Goal: Transaction & Acquisition: Purchase product/service

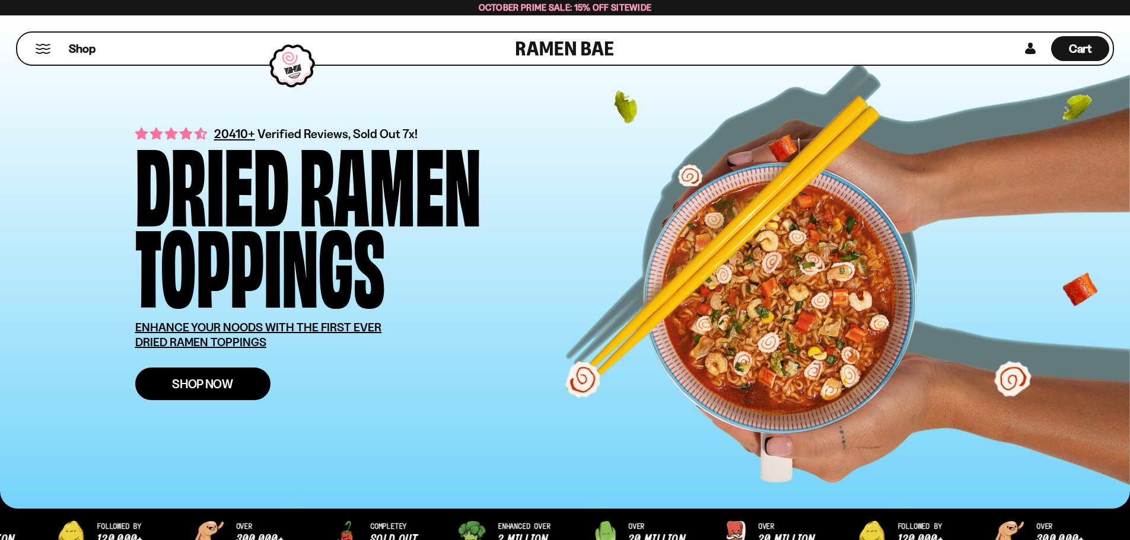
click at [214, 387] on span "Shop Now" at bounding box center [202, 384] width 61 height 12
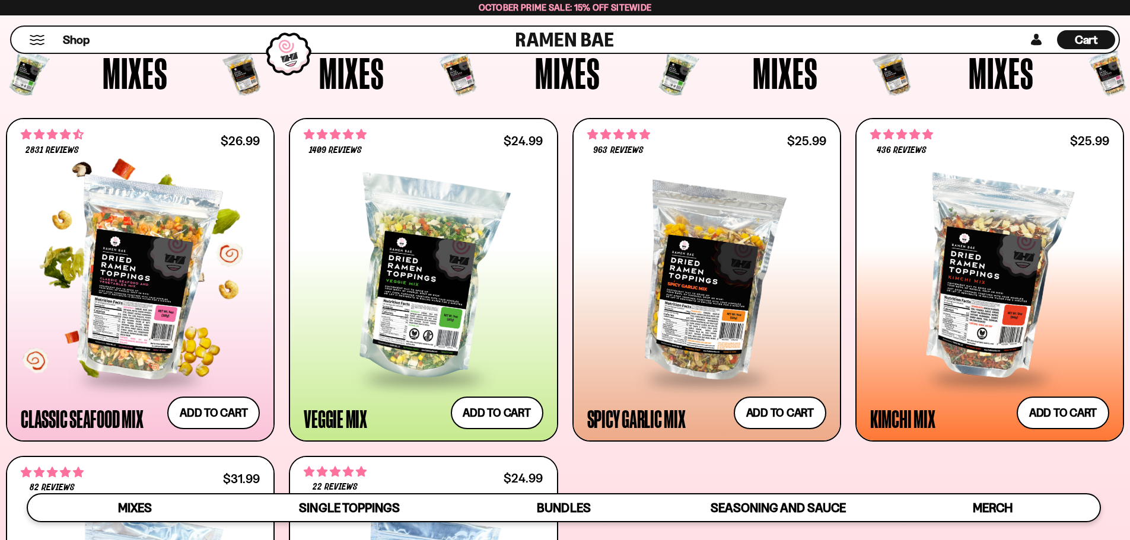
scroll to position [415, 0]
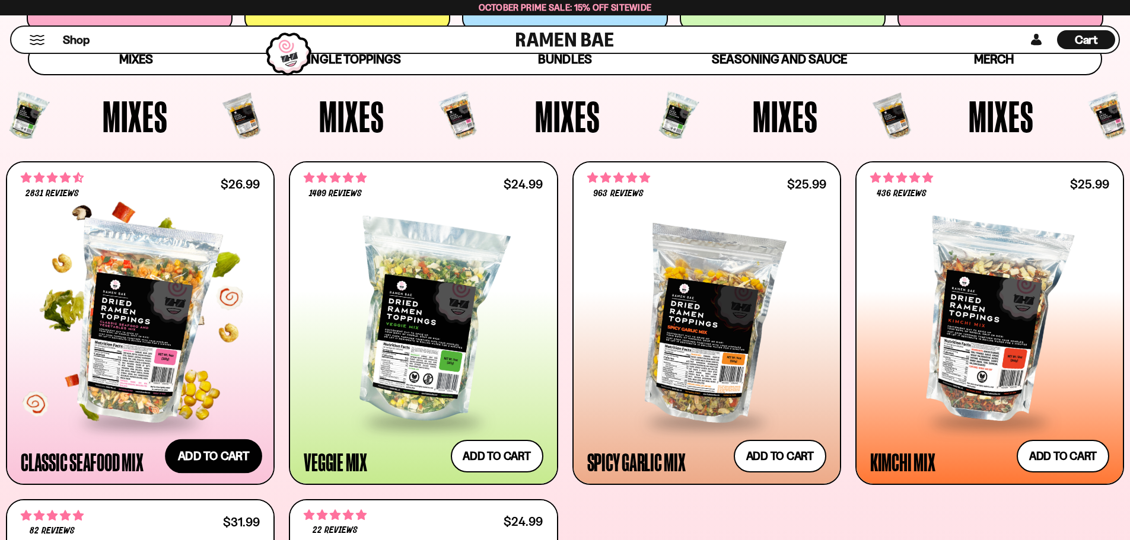
click at [208, 451] on button "Add to cart Add ― Regular price $26.99 Regular price Sale price $26.99 Unit pri…" at bounding box center [213, 456] width 97 height 34
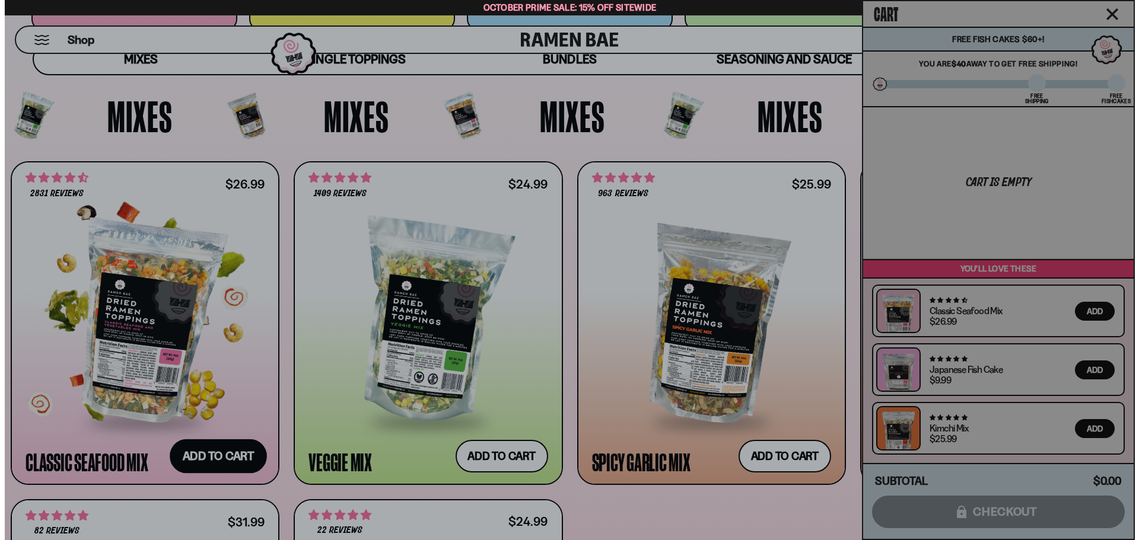
scroll to position [416, 0]
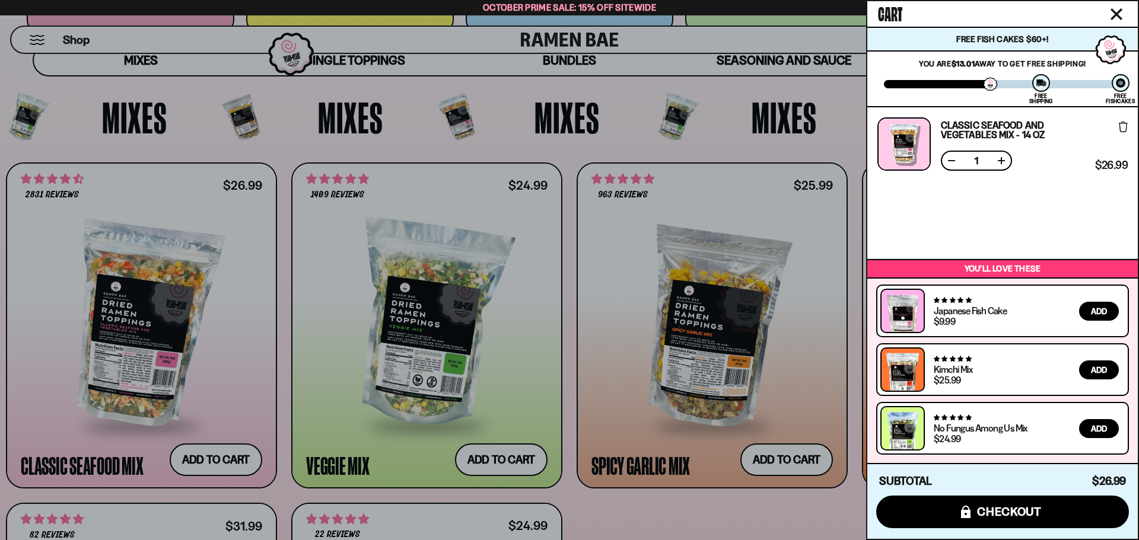
click at [796, 377] on div at bounding box center [569, 270] width 1139 height 540
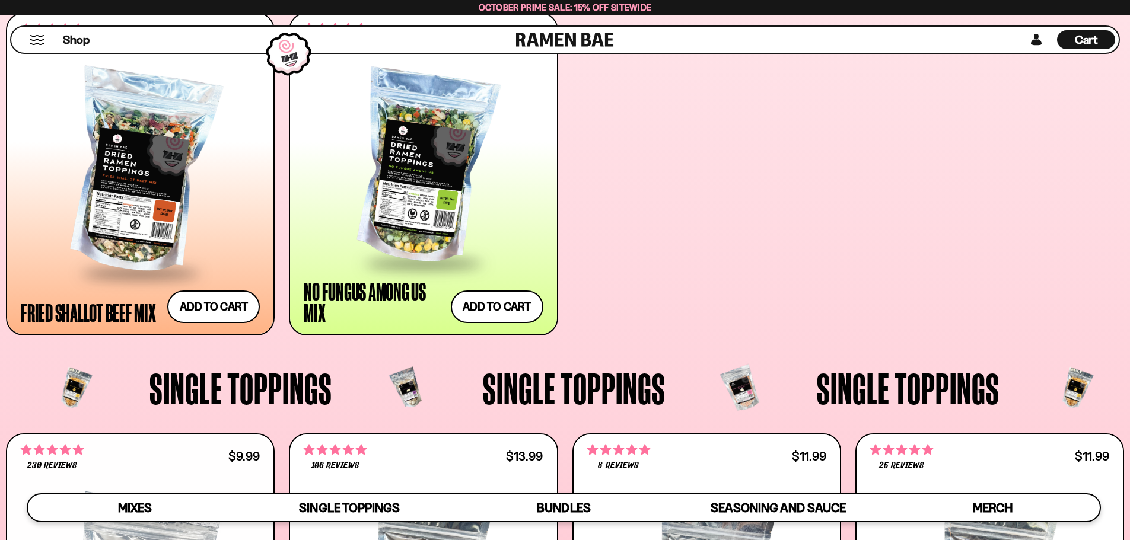
scroll to position [890, 0]
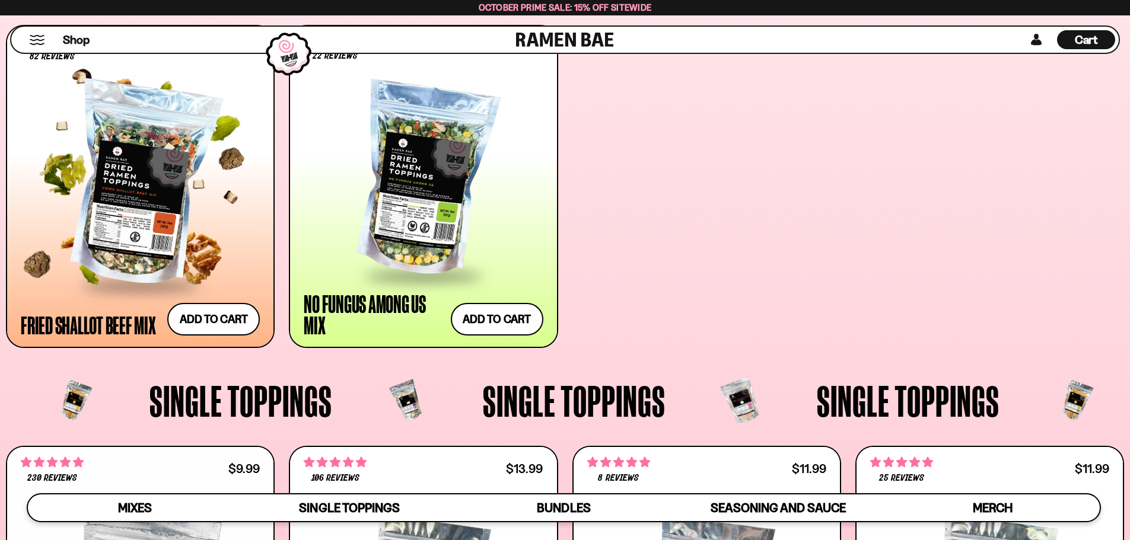
click at [133, 203] on div at bounding box center [140, 186] width 239 height 198
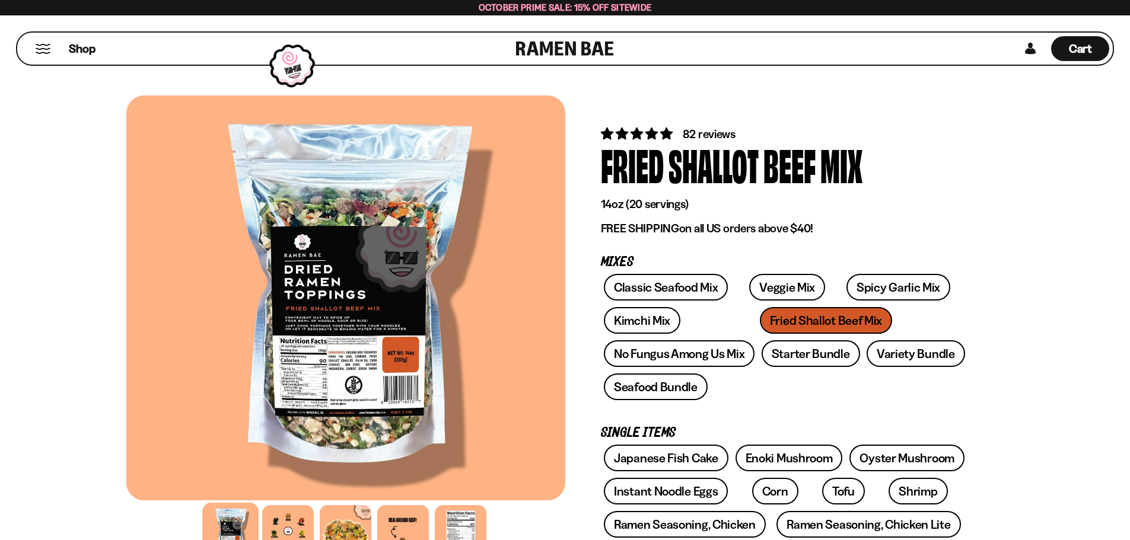
click at [360, 378] on div at bounding box center [345, 297] width 439 height 405
click at [362, 358] on div at bounding box center [345, 297] width 439 height 405
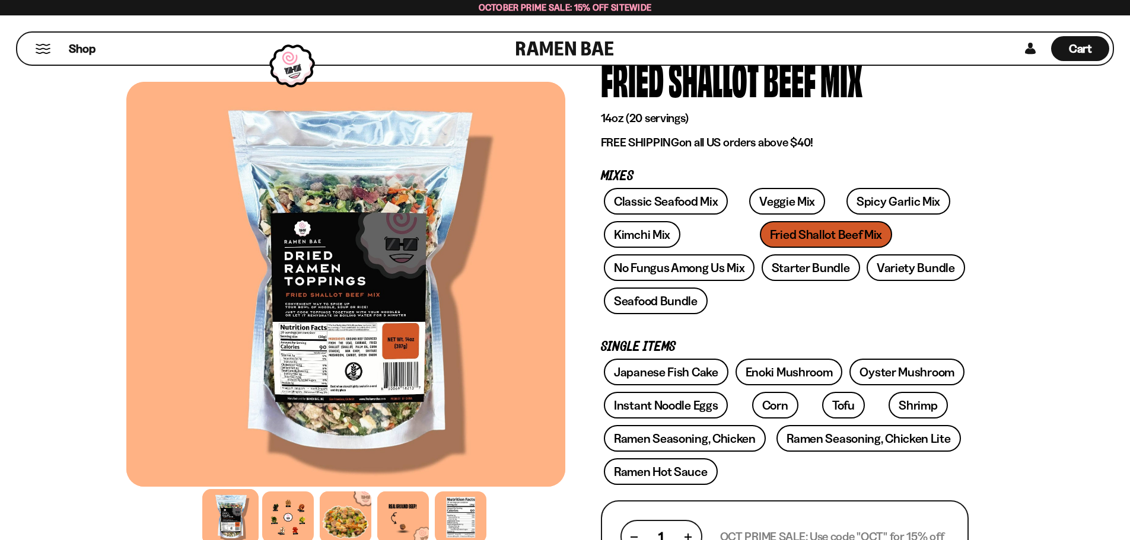
scroll to position [119, 0]
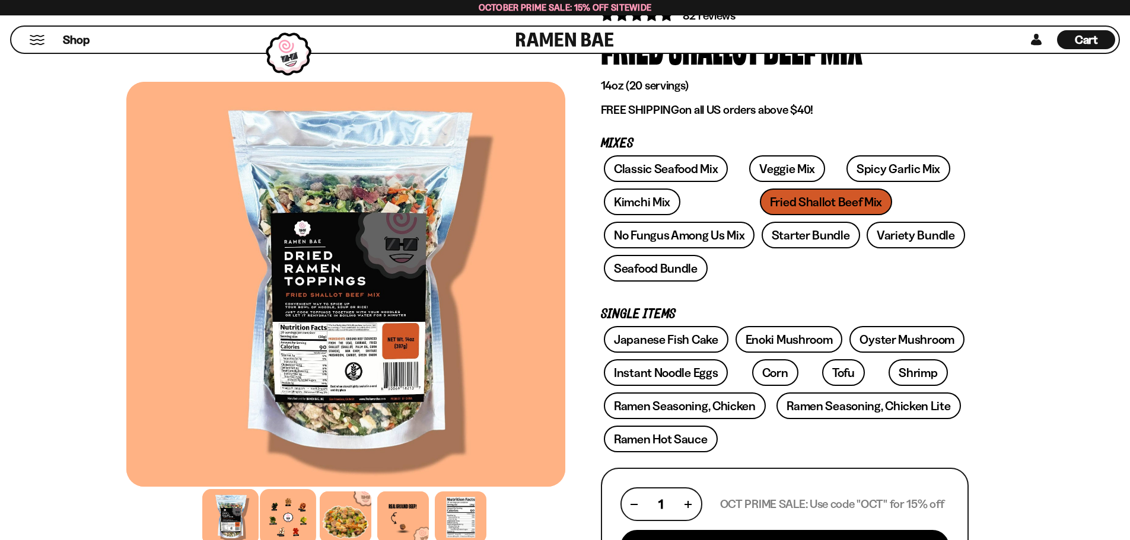
click at [289, 524] on div at bounding box center [288, 517] width 56 height 56
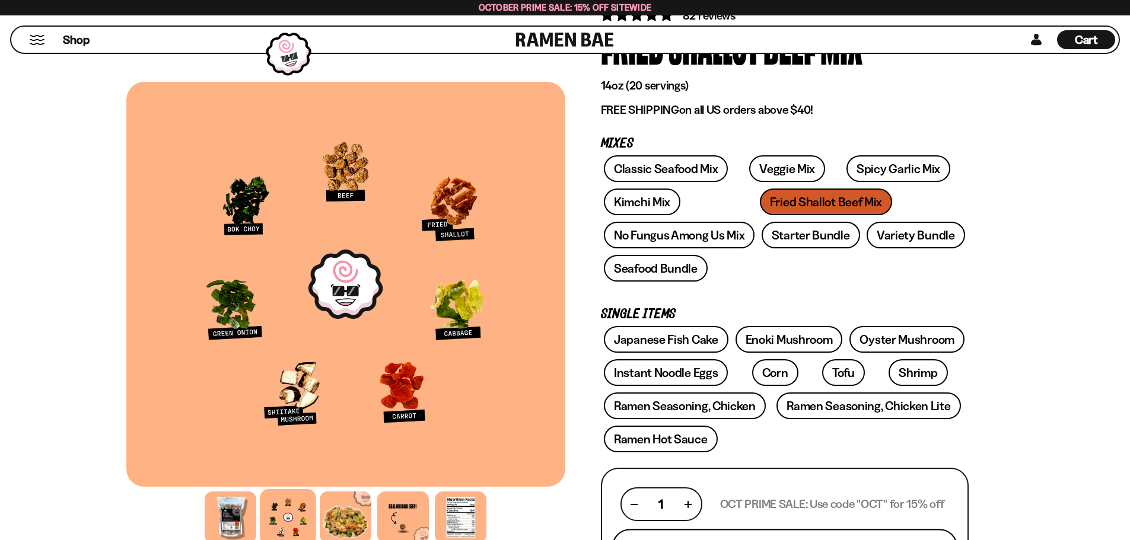
click at [823, 532] on button "Add To Cart - $31.99" at bounding box center [784, 550] width 345 height 40
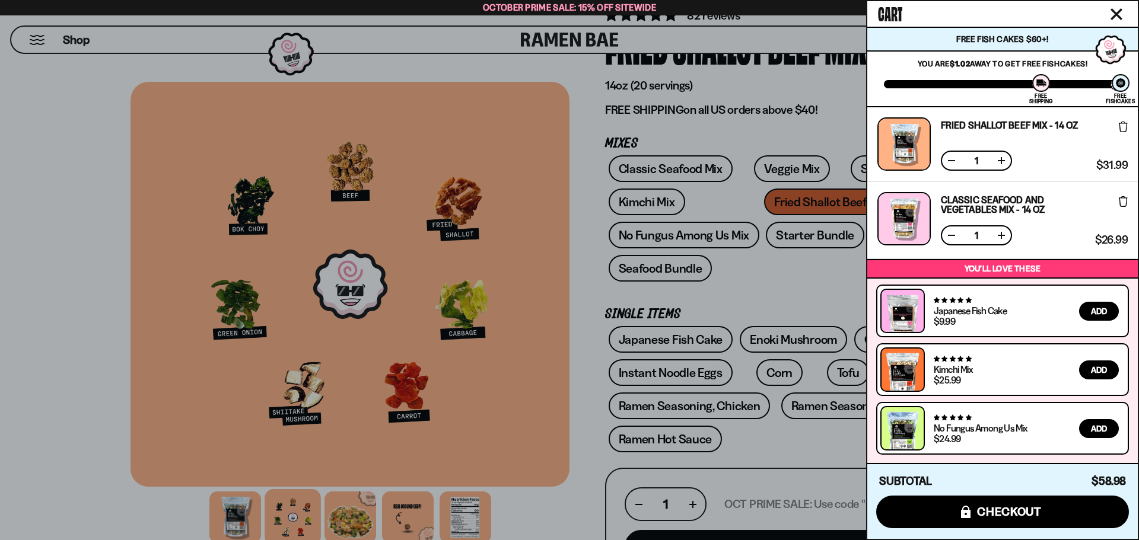
click at [994, 203] on link "Classic Seafood and Vegetables Mix - 14 OZ" at bounding box center [1016, 204] width 150 height 19
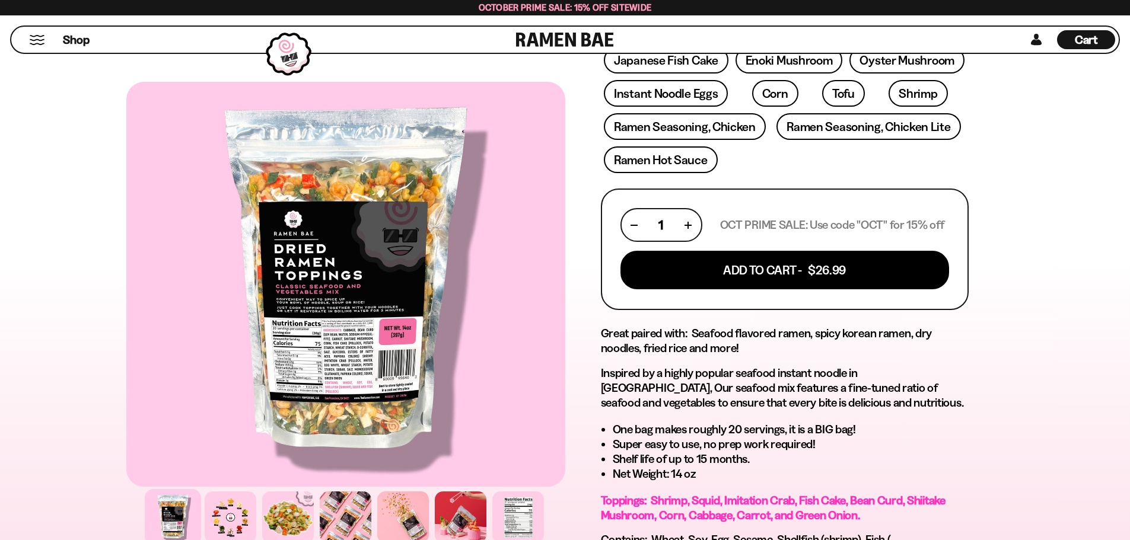
scroll to position [415, 0]
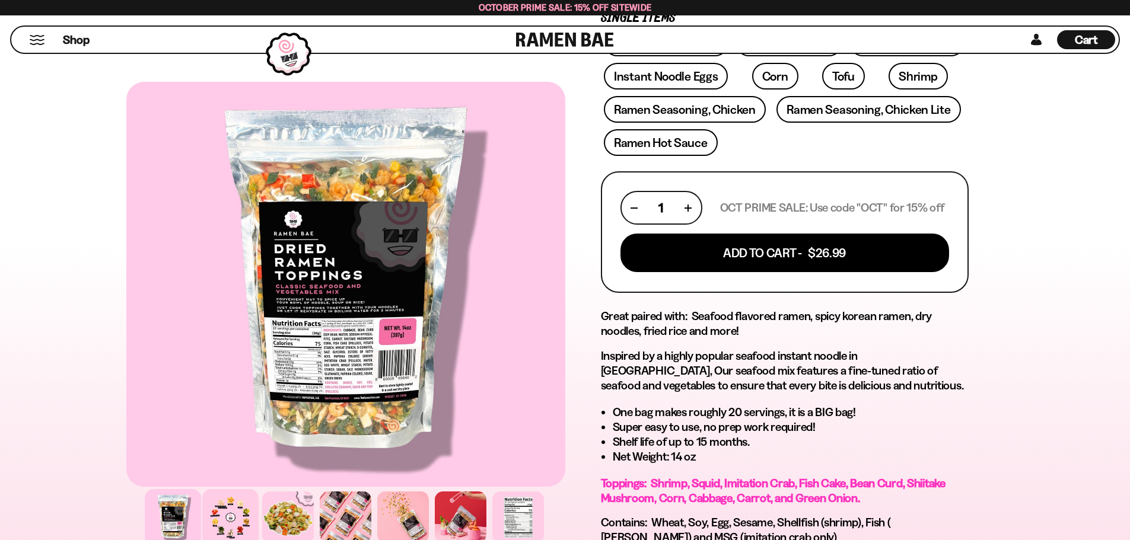
click at [235, 526] on div at bounding box center [230, 517] width 56 height 56
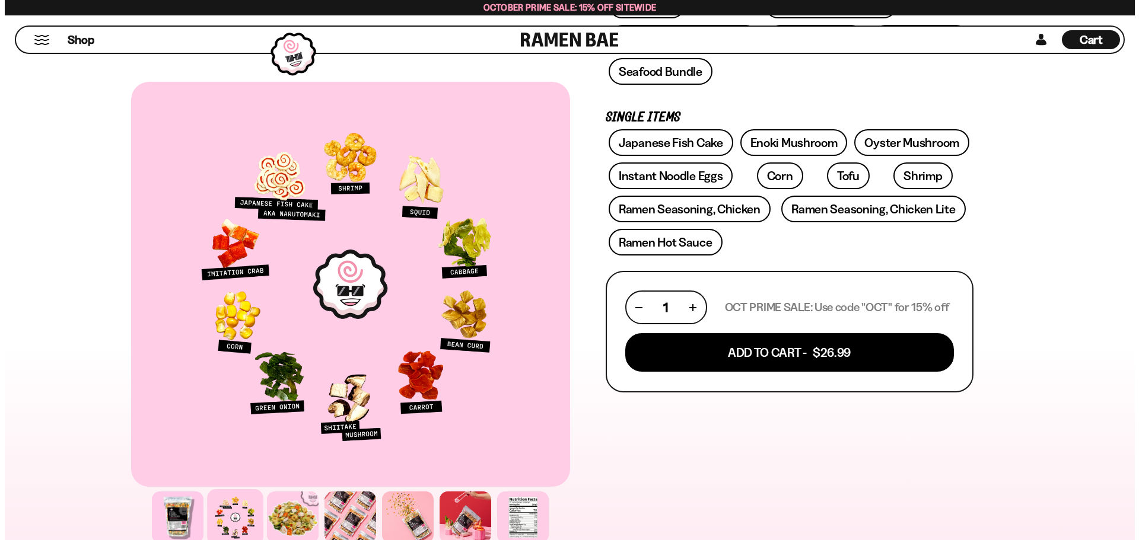
scroll to position [297, 0]
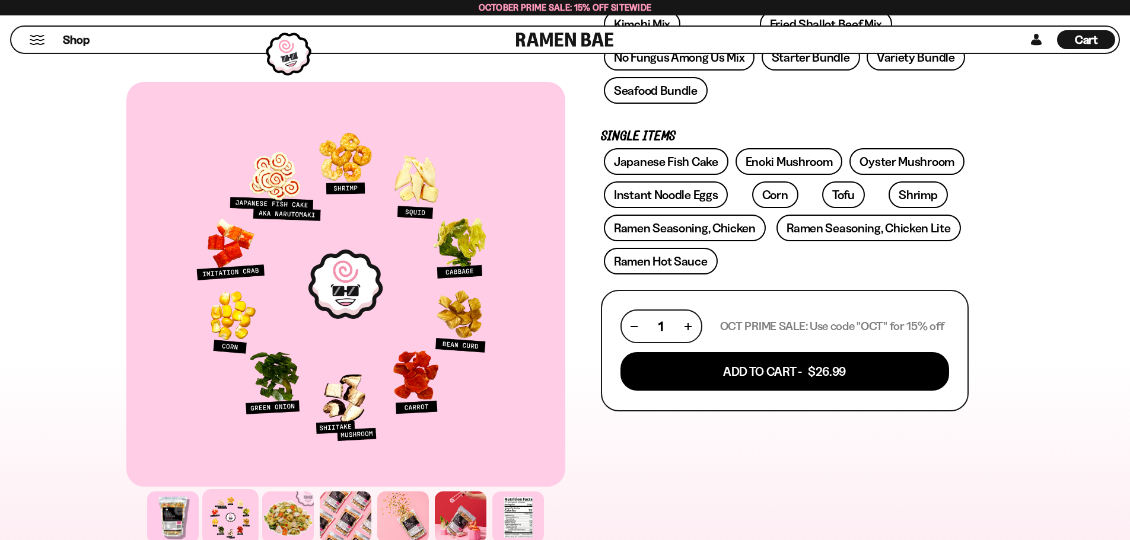
click at [1084, 44] on span "Cart" at bounding box center [1086, 40] width 23 height 14
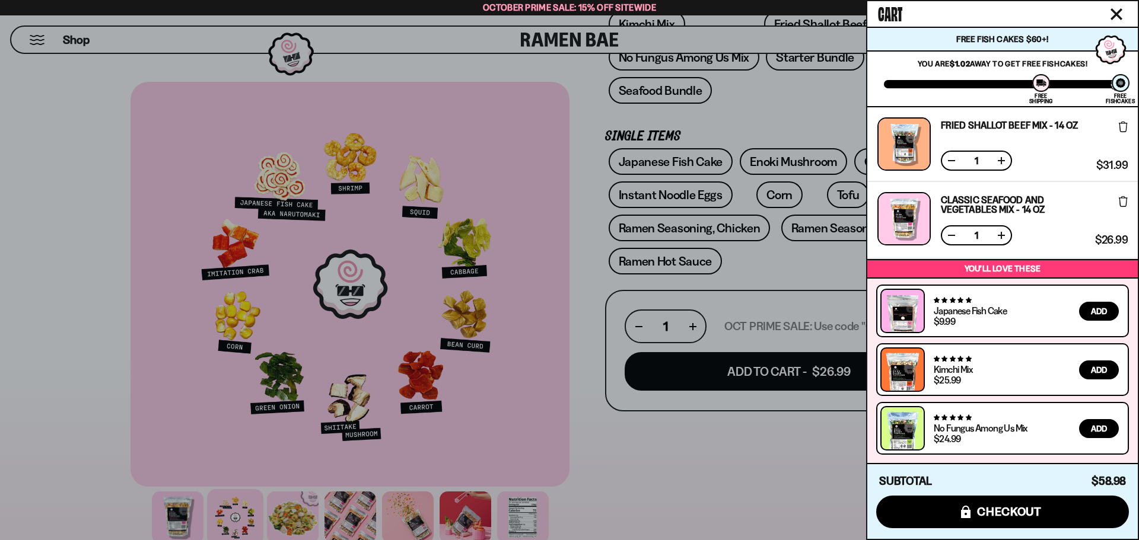
click at [1121, 203] on icon at bounding box center [1123, 201] width 9 height 11
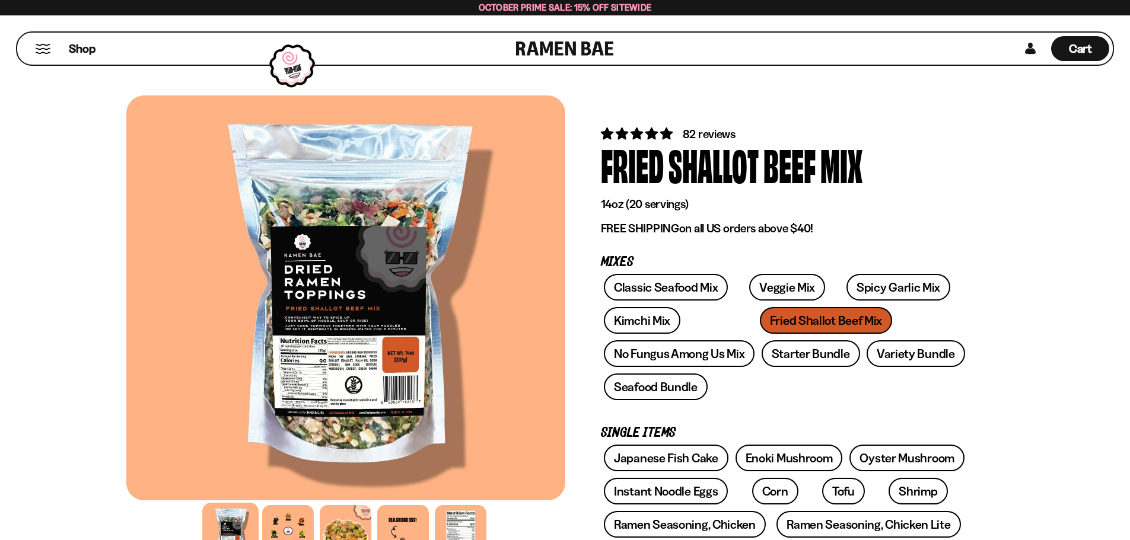
scroll to position [119, 0]
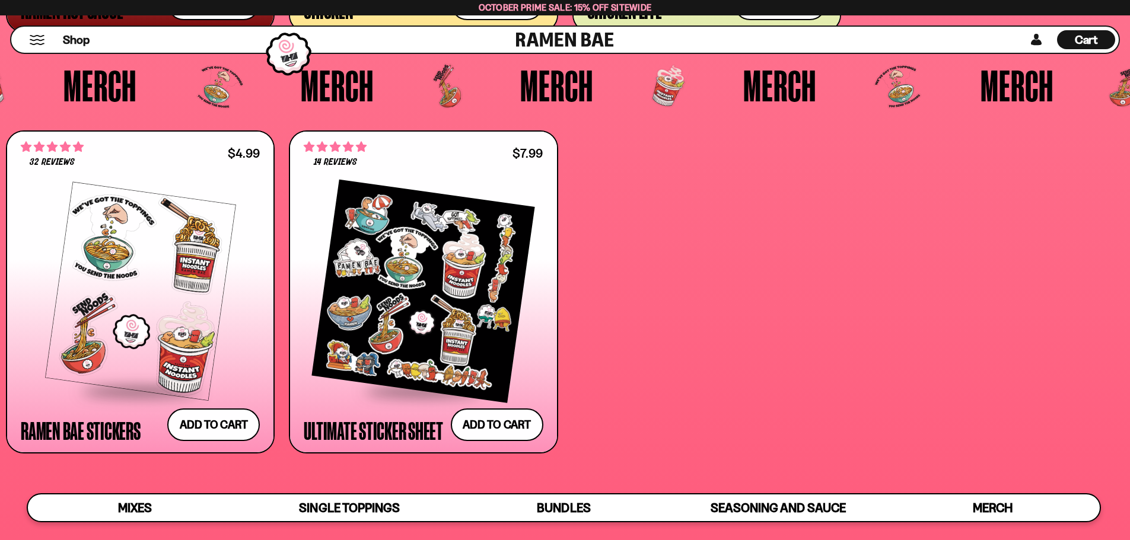
scroll to position [3974, 0]
